Goal: Information Seeking & Learning: Compare options

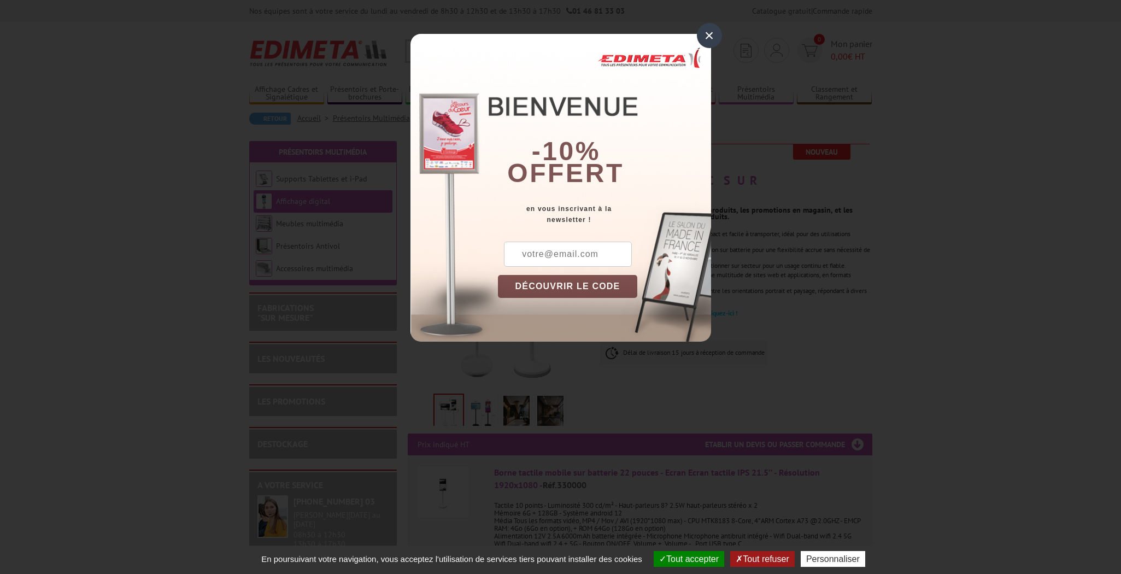
click at [890, 407] on div at bounding box center [560, 287] width 1121 height 574
click at [706, 24] on div "×" at bounding box center [709, 35] width 25 height 25
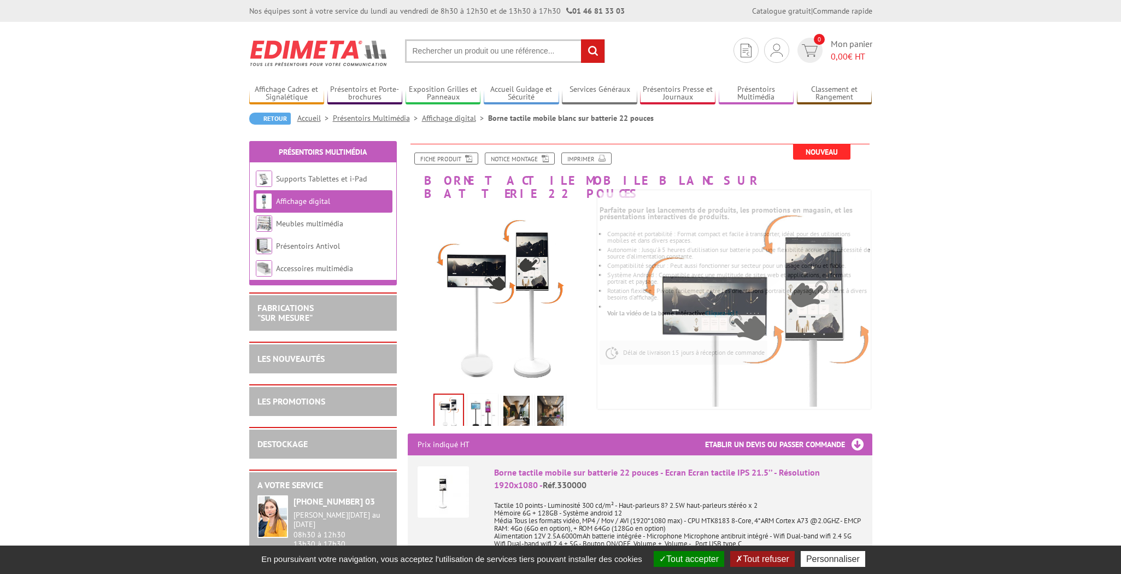
click at [325, 202] on link "Affichage digital" at bounding box center [303, 201] width 54 height 10
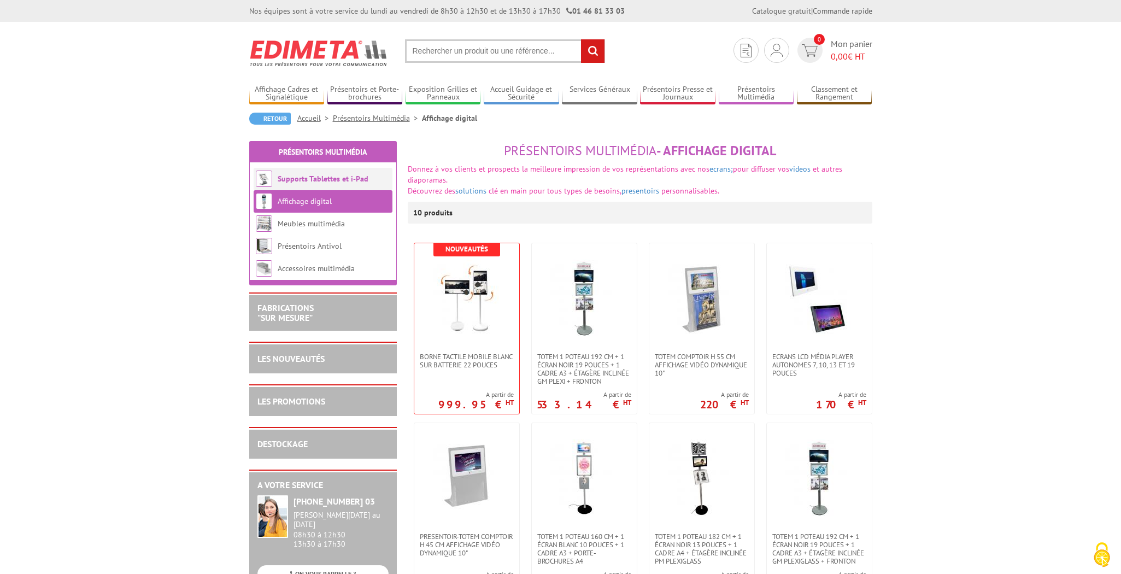
click at [331, 188] on li "Supports Tablettes et i-Pad" at bounding box center [323, 179] width 139 height 22
click at [322, 170] on li "Supports Tablettes et i-Pad" at bounding box center [323, 179] width 139 height 22
click at [322, 178] on link "Supports Tablettes et i-Pad" at bounding box center [323, 179] width 91 height 10
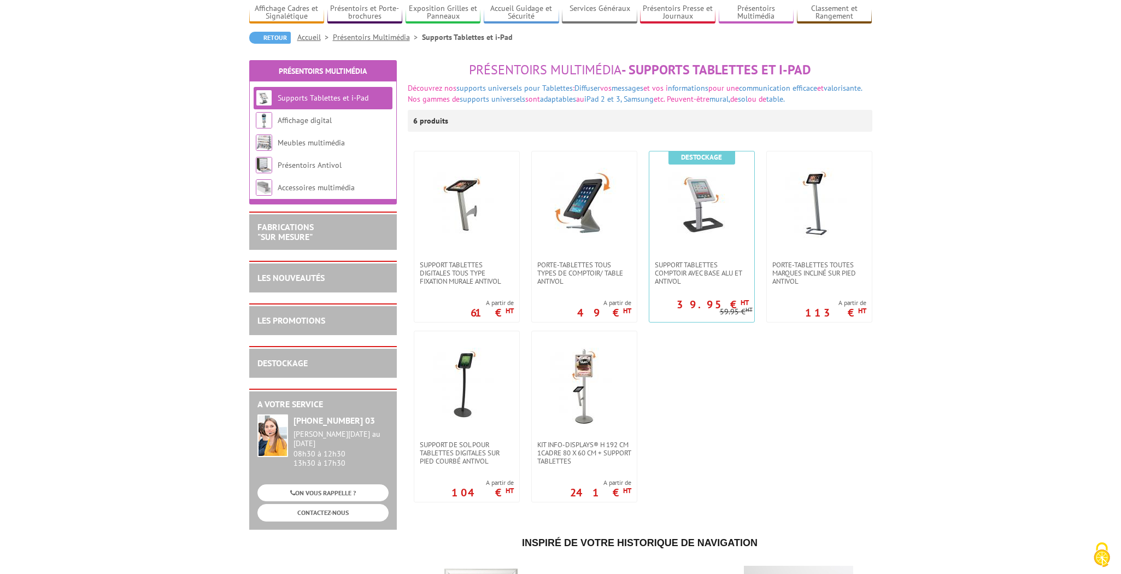
scroll to position [83, 0]
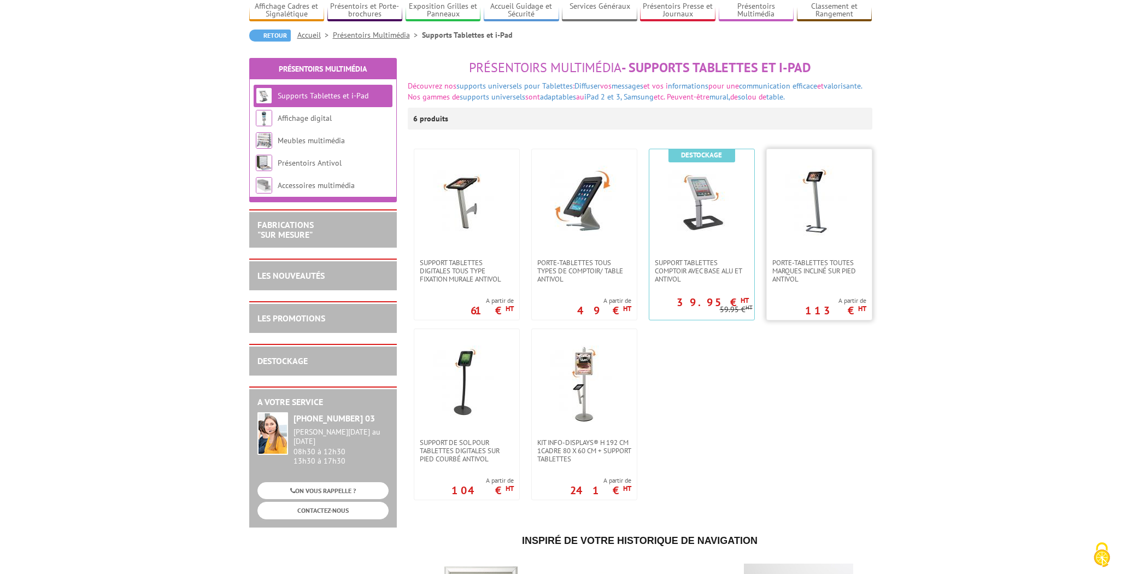
click at [822, 217] on img at bounding box center [819, 204] width 77 height 77
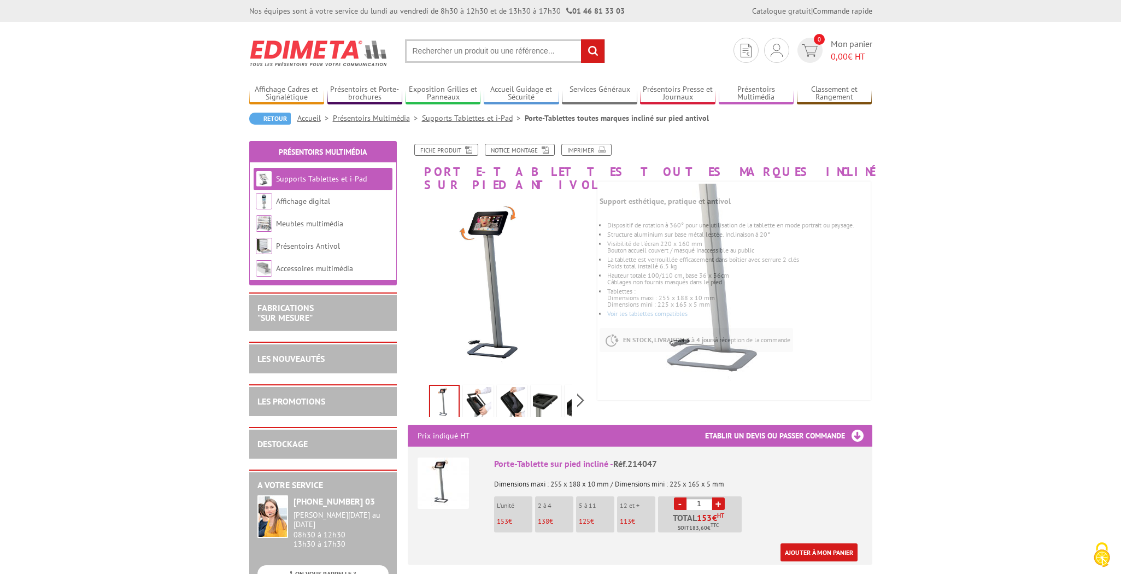
click at [492, 389] on link at bounding box center [478, 404] width 31 height 38
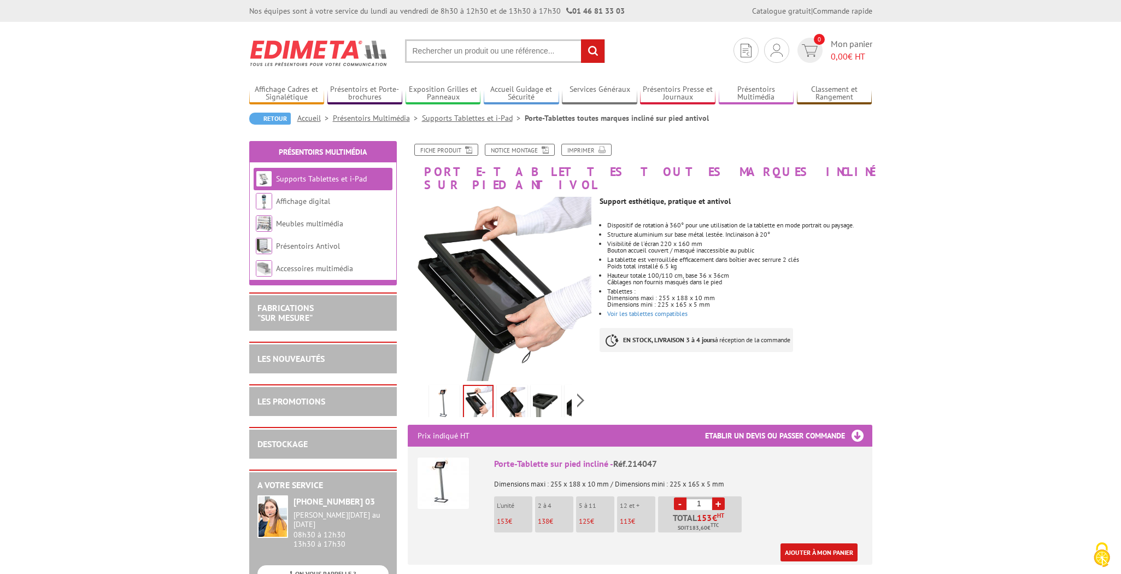
click at [504, 393] on img at bounding box center [512, 404] width 26 height 34
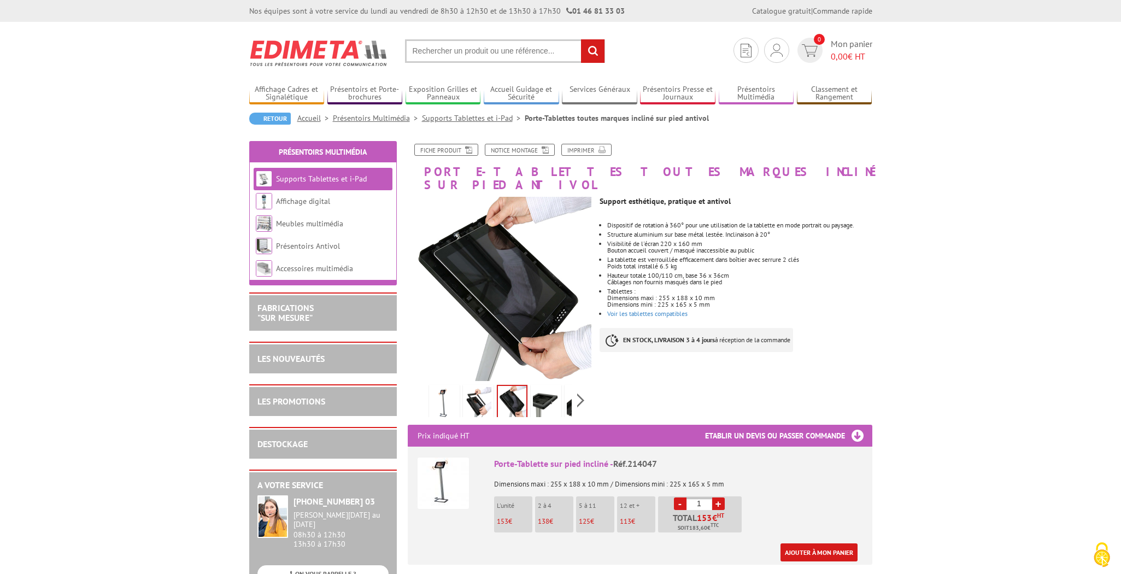
click at [531, 390] on link at bounding box center [546, 404] width 31 height 38
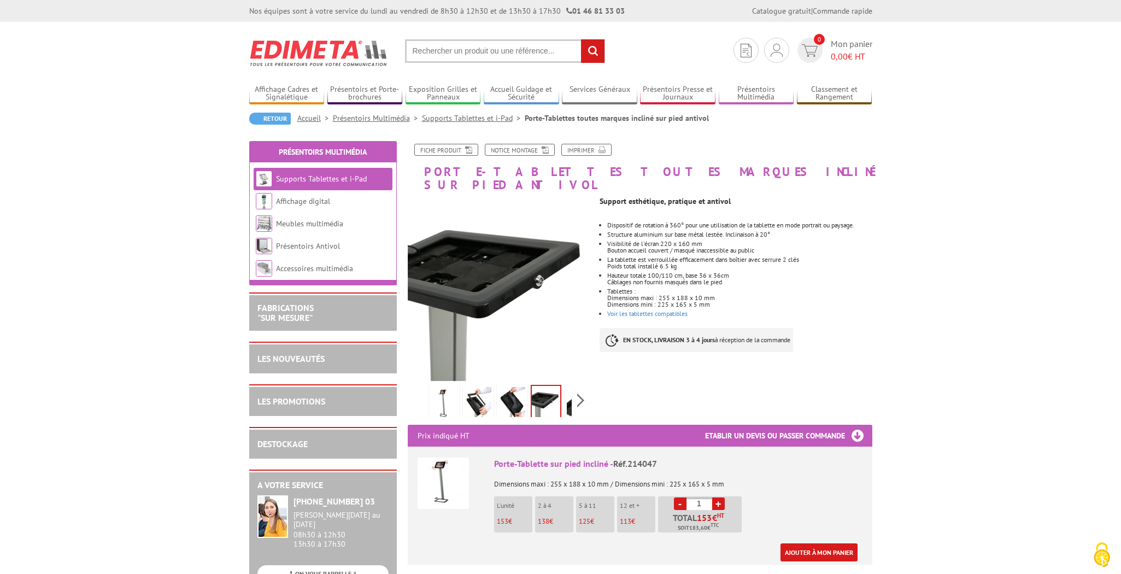
click at [567, 392] on img at bounding box center [580, 404] width 26 height 34
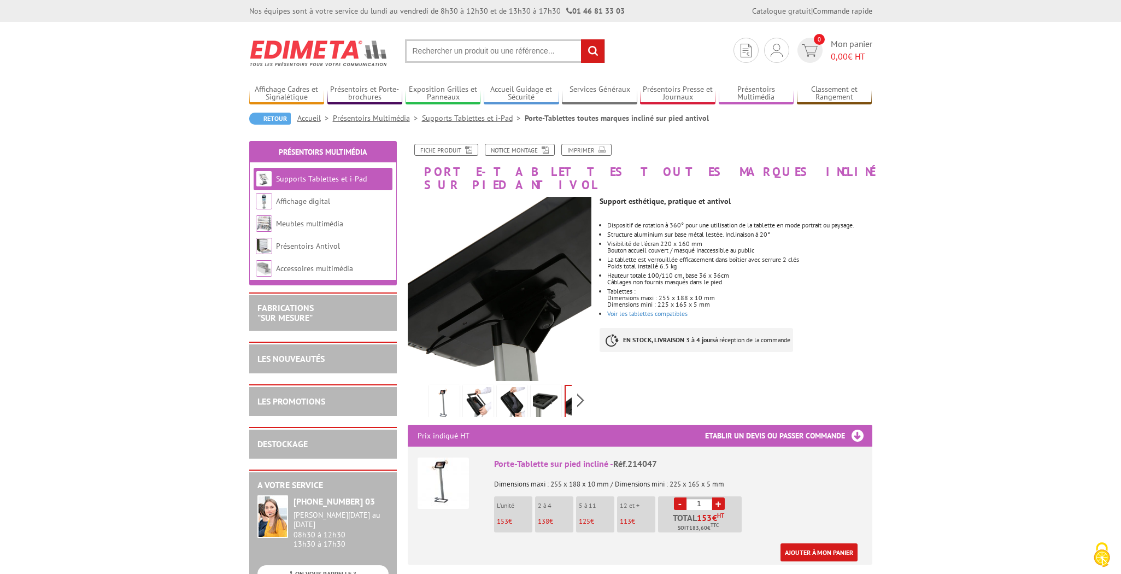
click at [420, 389] on div "Previous Next" at bounding box center [500, 400] width 184 height 38
click at [445, 387] on img at bounding box center [444, 404] width 26 height 34
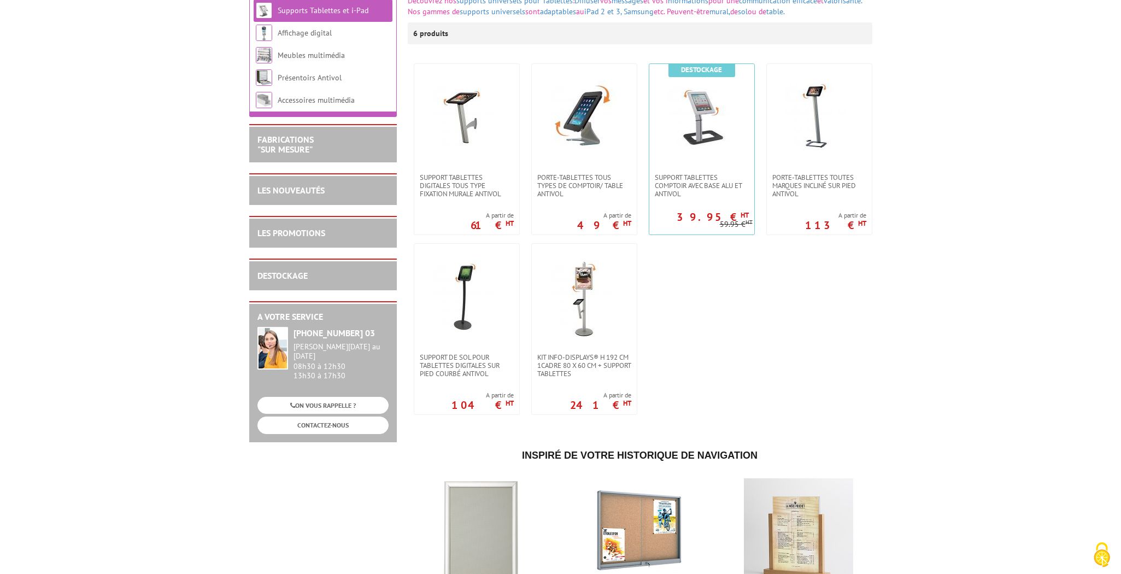
scroll to position [176, 0]
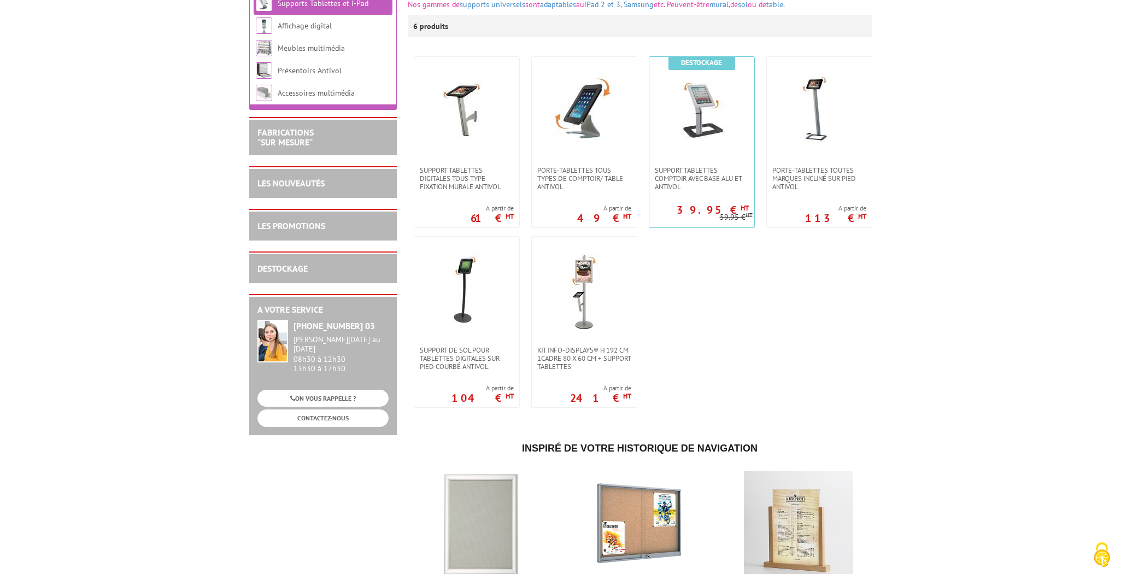
click at [903, 254] on body "Nos équipes sont à votre service du lundi au vendredi de 8h30 à 12h30 et de 13h…" at bounding box center [560, 466] width 1121 height 1285
